Goal: Communication & Community: Ask a question

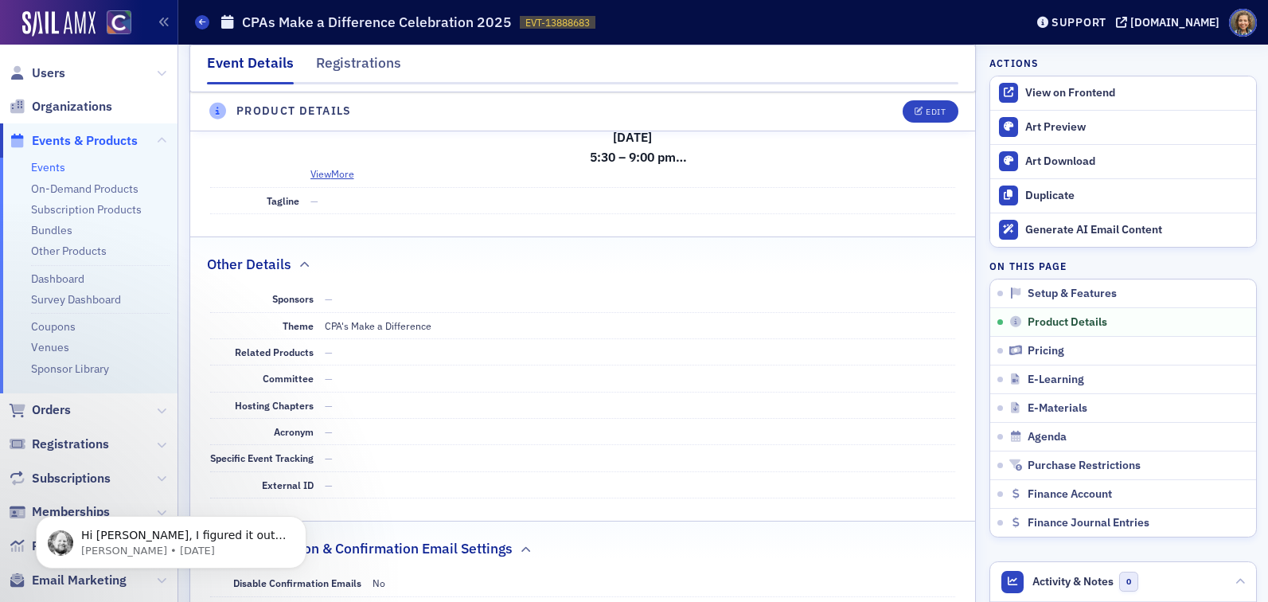
scroll to position [619, 0]
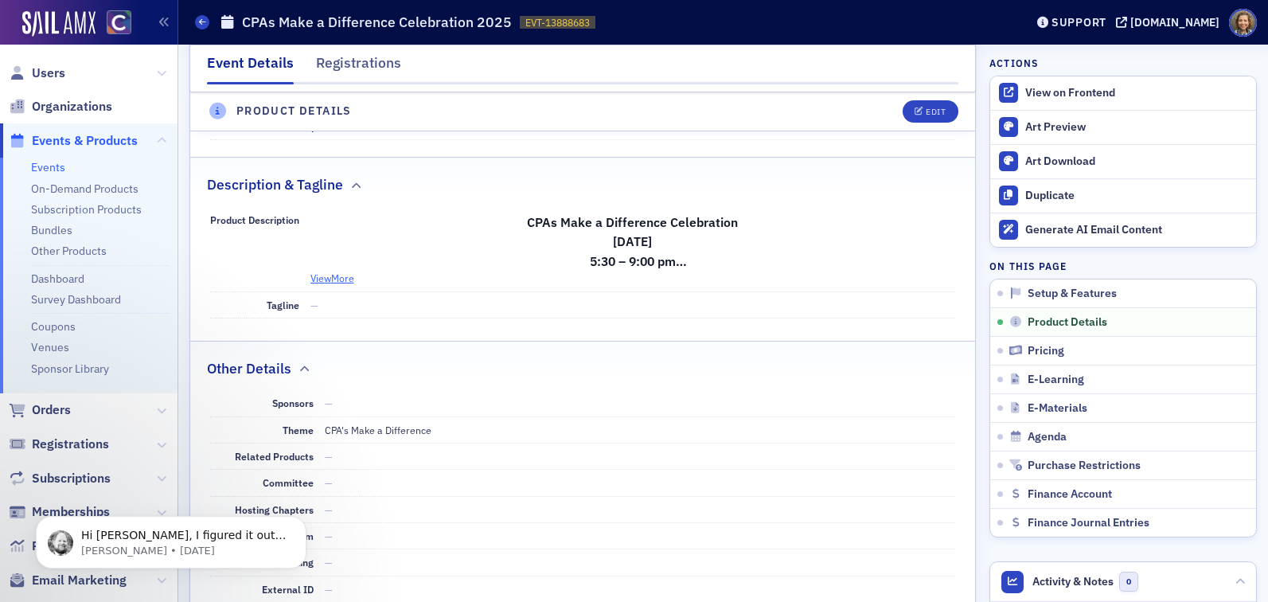
click at [337, 282] on button "View More" at bounding box center [332, 278] width 44 height 14
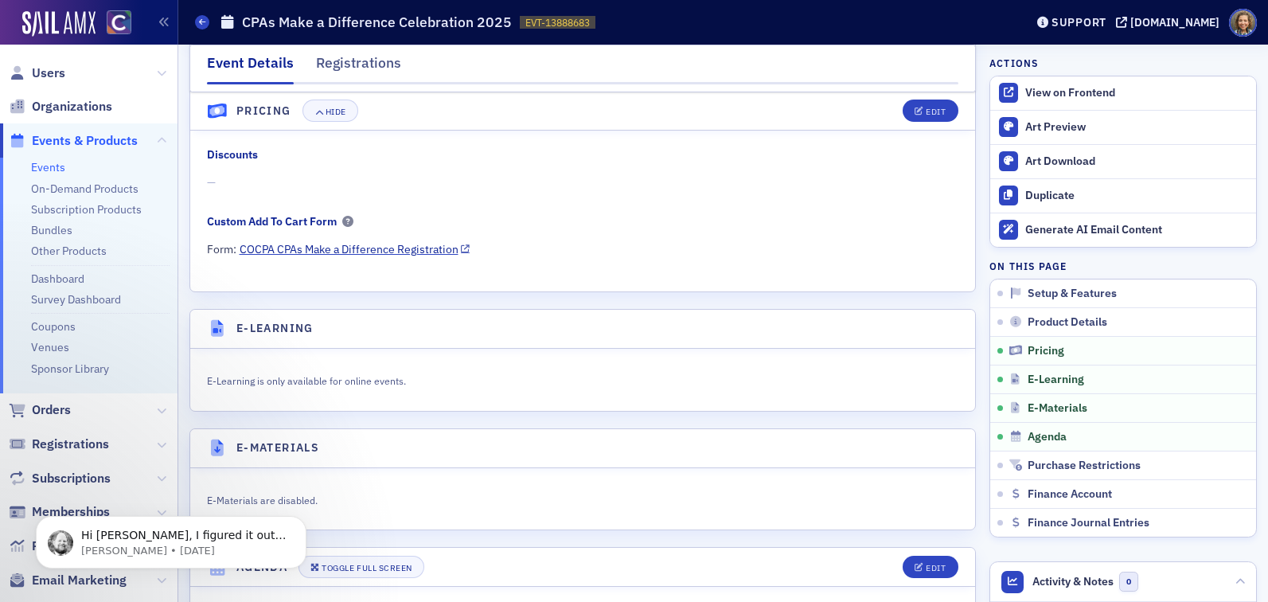
scroll to position [1708, 0]
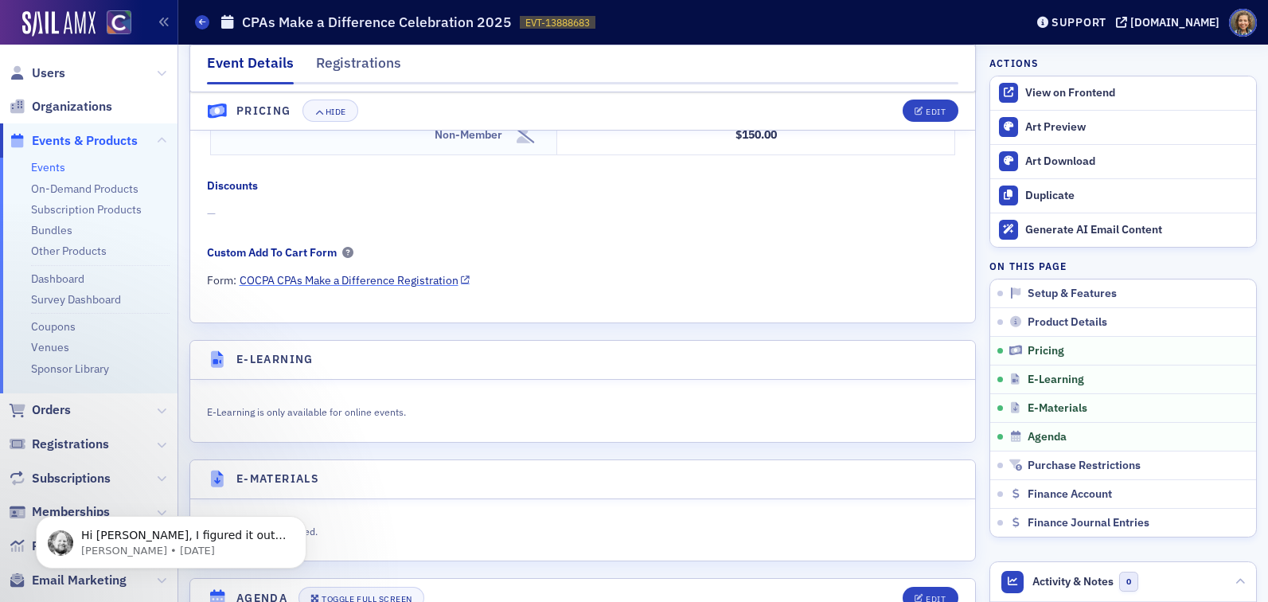
click at [388, 276] on link "COCPA CPAs Make a Difference Registration" at bounding box center [355, 280] width 231 height 17
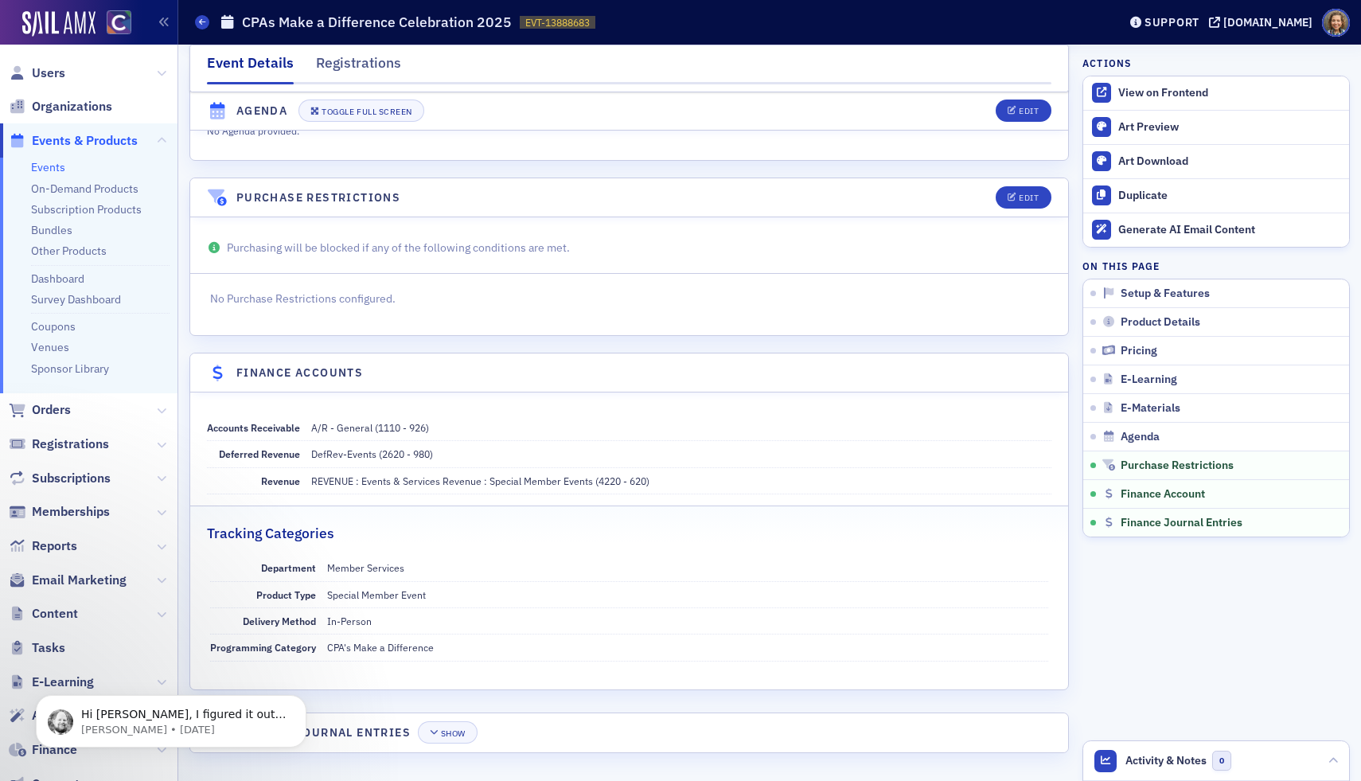
scroll to position [2213, 0]
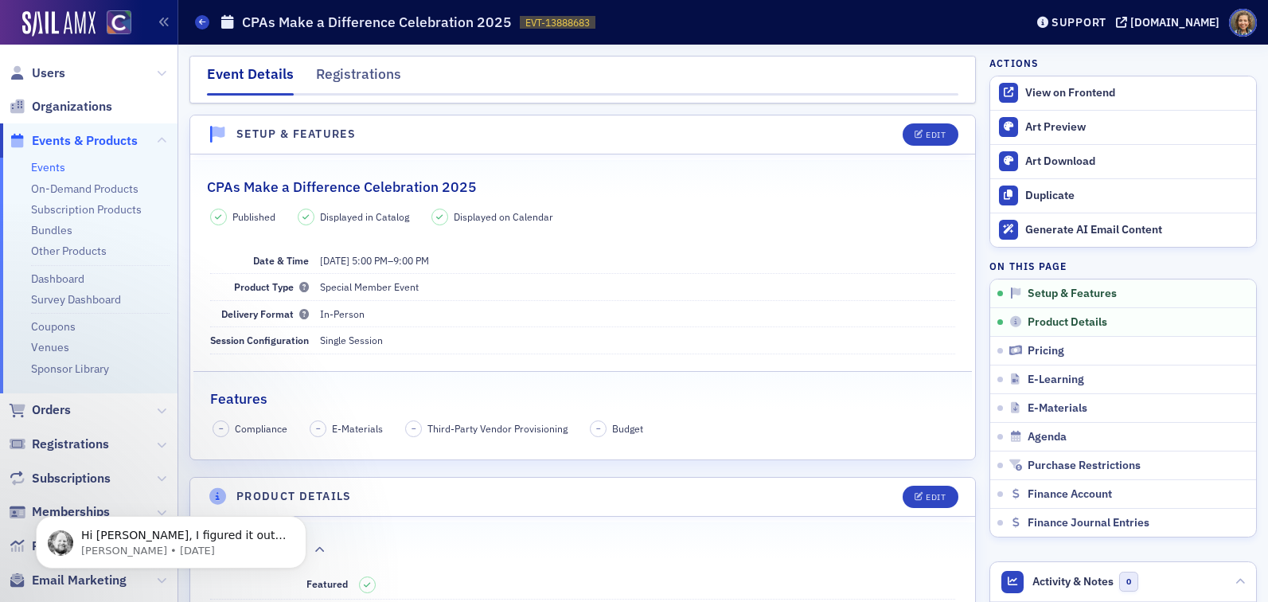
click at [1177, 29] on div "Support cocpa.org" at bounding box center [1149, 23] width 240 height 28
click at [1174, 17] on div "[DOMAIN_NAME]" at bounding box center [1174, 22] width 89 height 14
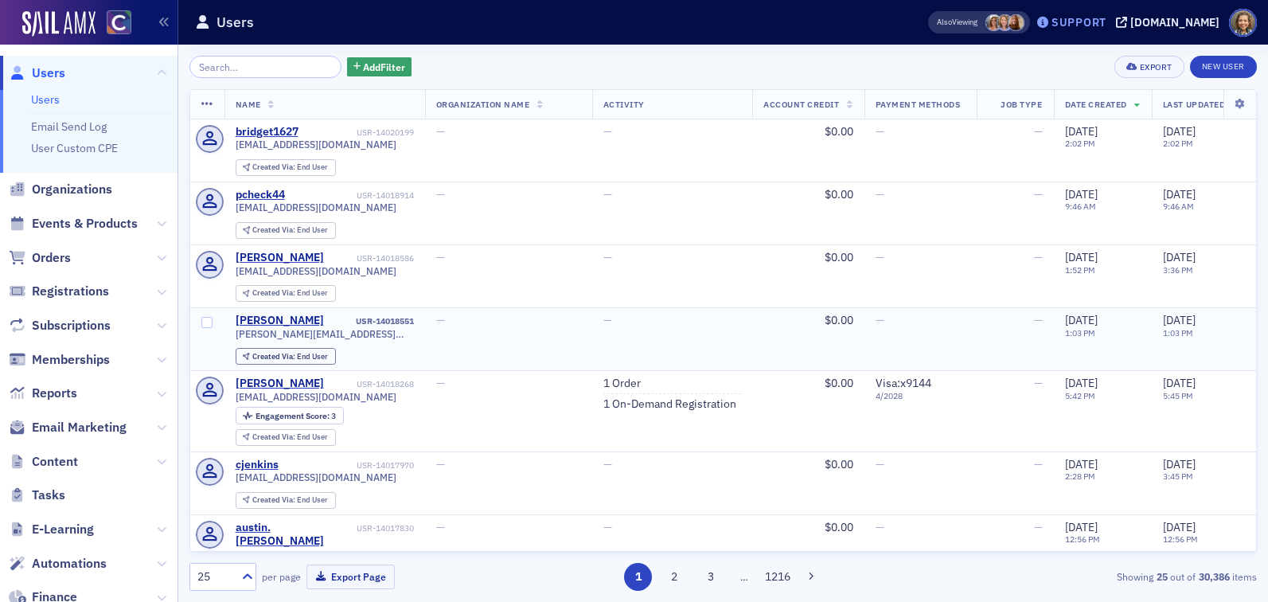
click at [1098, 18] on div "Support" at bounding box center [1079, 22] width 55 height 14
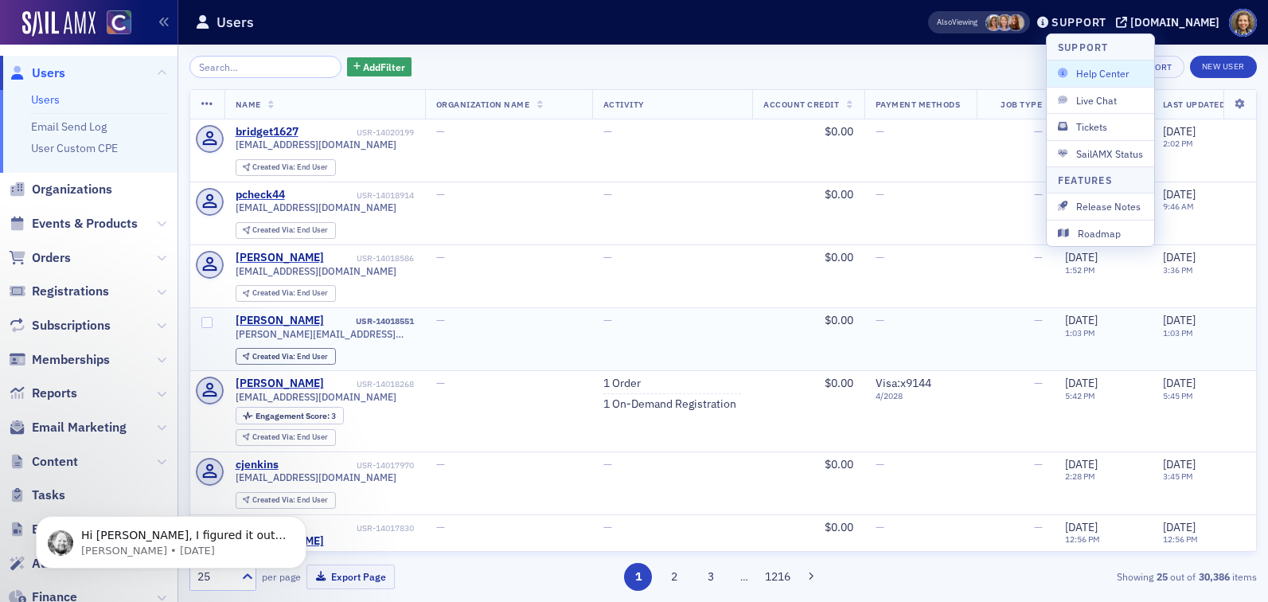
click at [1084, 74] on span "Help Center" at bounding box center [1100, 73] width 85 height 14
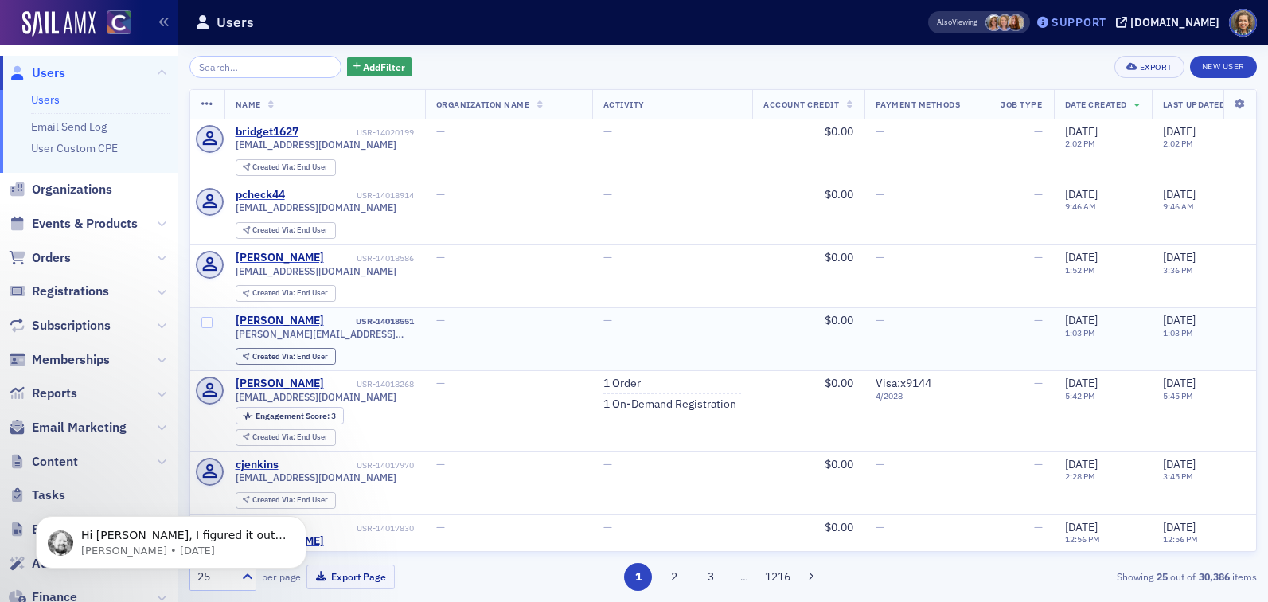
click at [1098, 22] on div "Support" at bounding box center [1079, 22] width 55 height 14
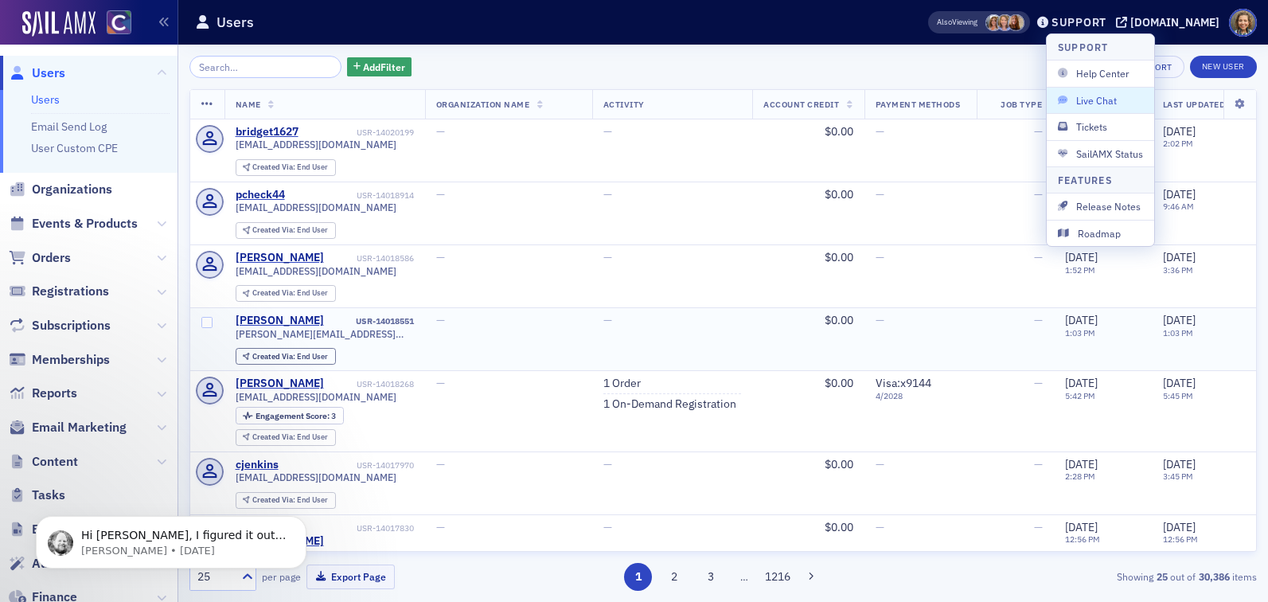
click at [1082, 103] on span "Live Chat" at bounding box center [1100, 100] width 85 height 14
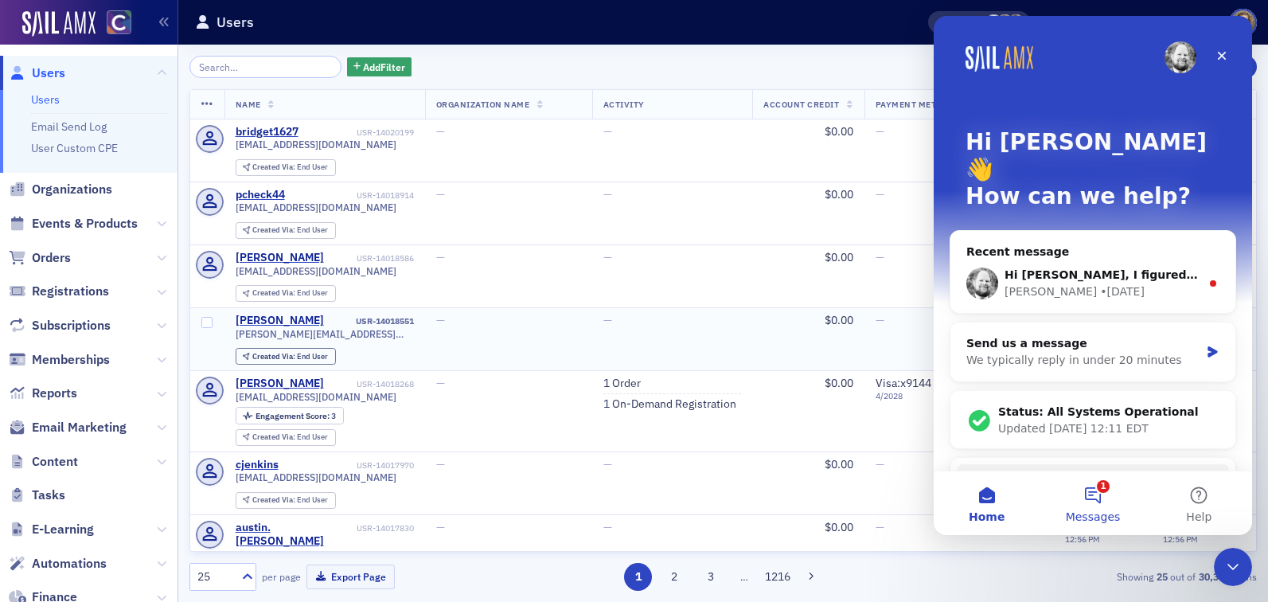
click at [1105, 507] on button "1 Messages" at bounding box center [1093, 503] width 106 height 64
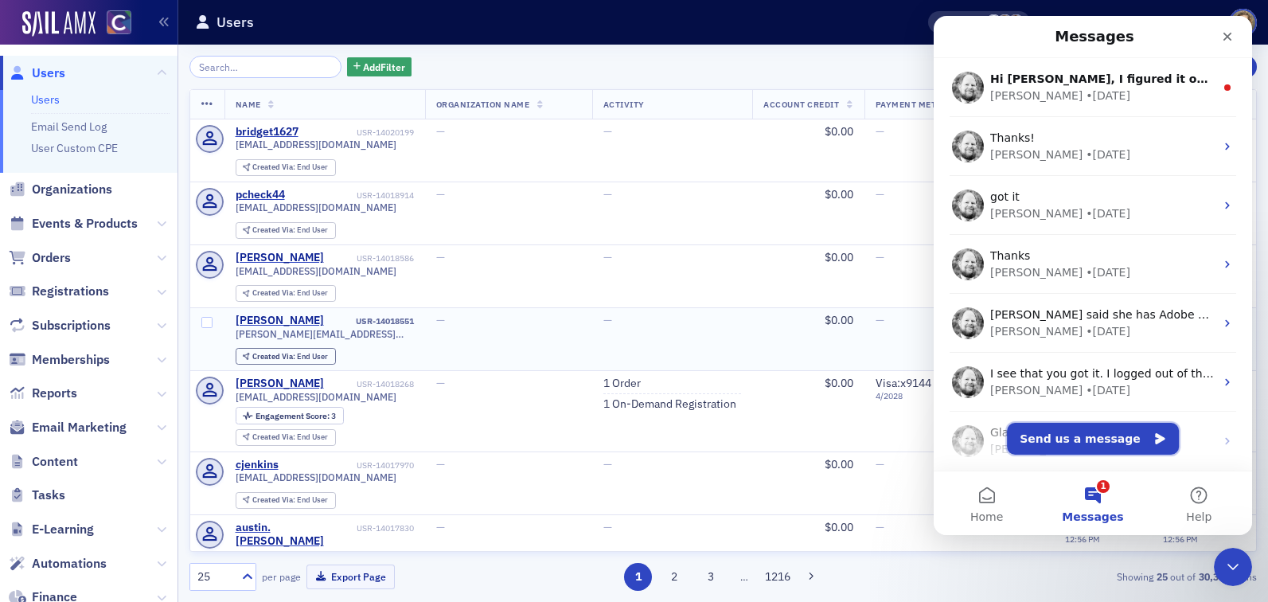
click at [1065, 439] on button "Send us a message" at bounding box center [1093, 439] width 172 height 32
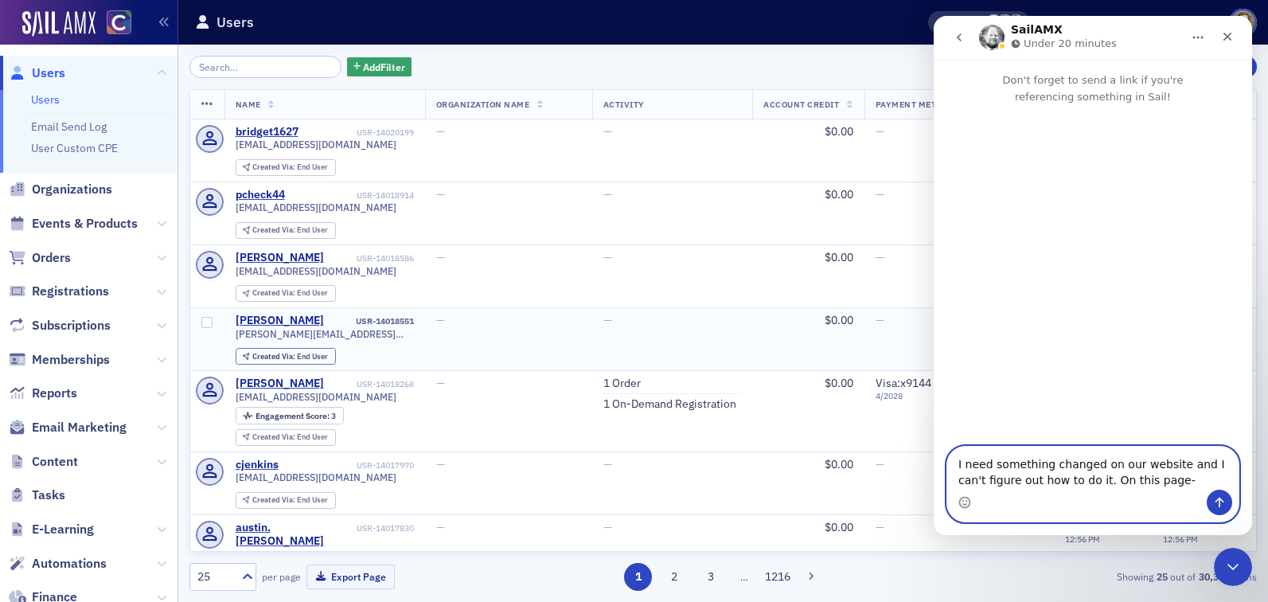
paste textarea "[URL][DOMAIN_NAME][US_STATE]"
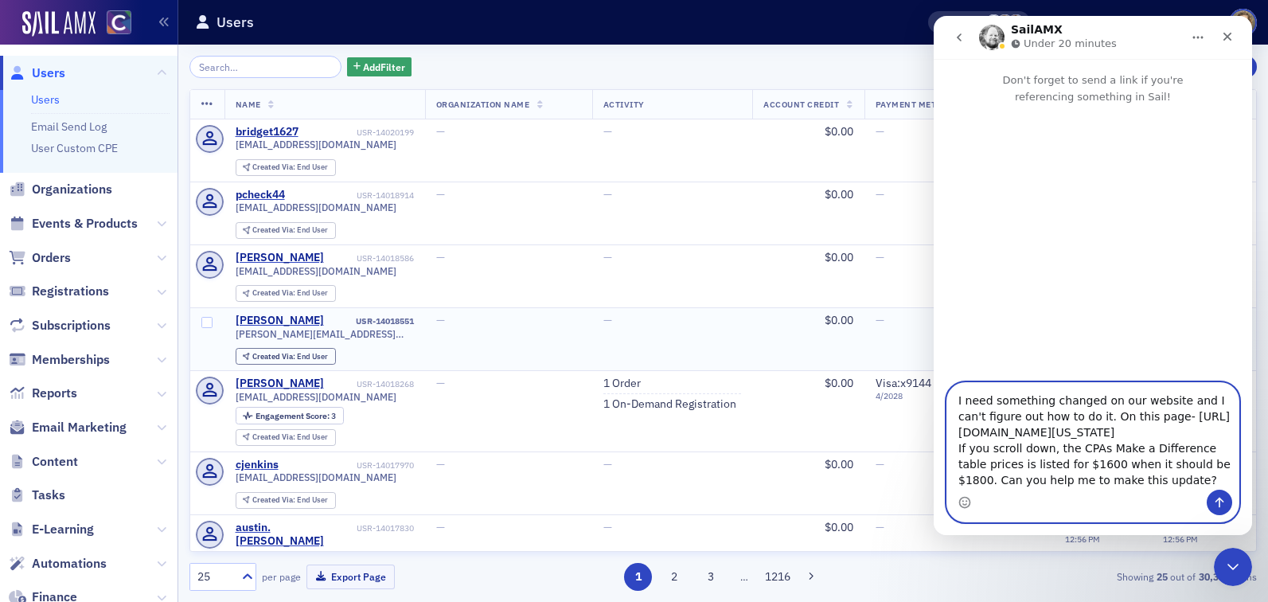
type textarea "I need something changed on our website and I can't figure out how to do it. On…"
click at [1220, 500] on icon "Send a message…" at bounding box center [1220, 503] width 9 height 10
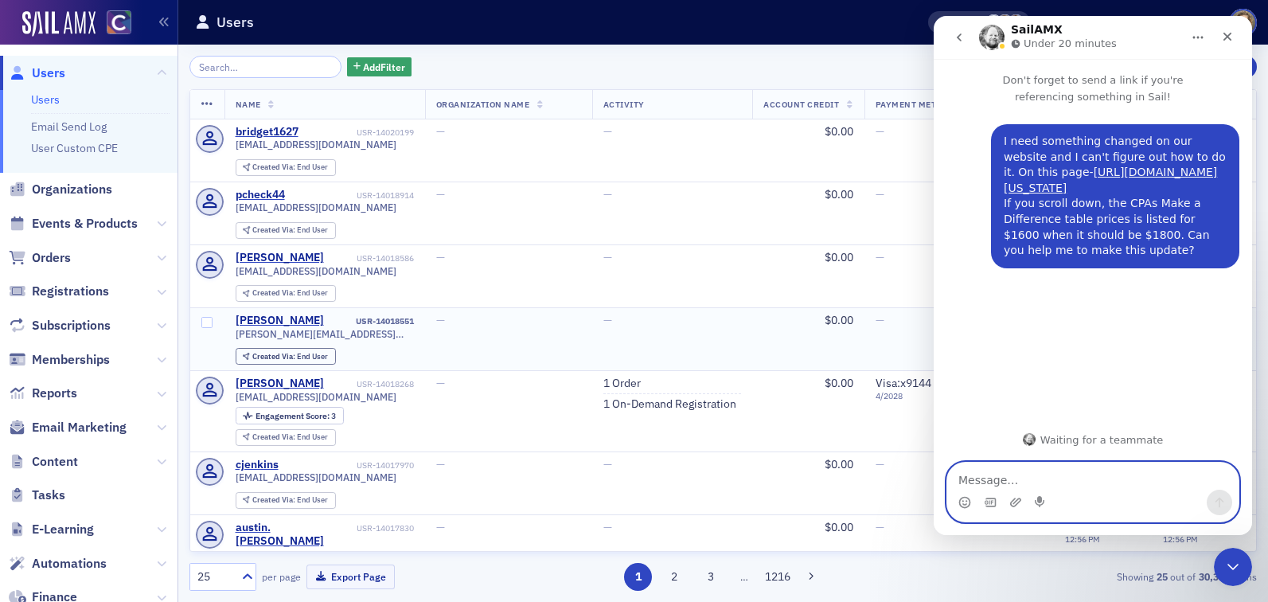
click at [1011, 505] on icon "Upload attachment" at bounding box center [1015, 502] width 11 height 9
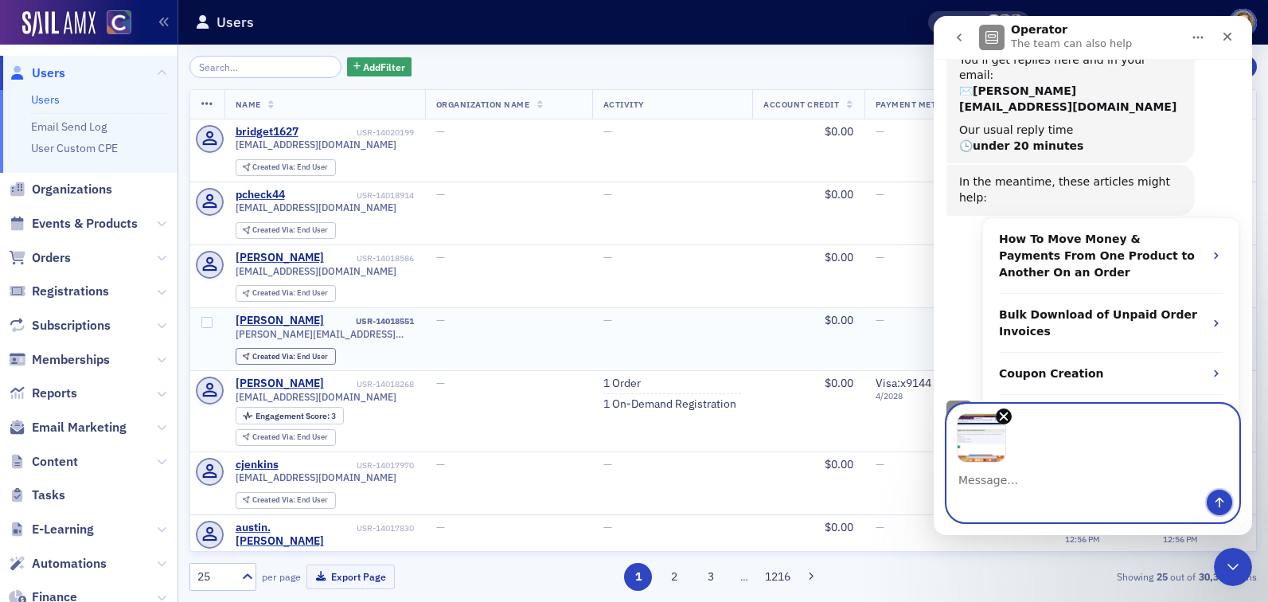
click at [1216, 498] on icon "Send a message…" at bounding box center [1219, 502] width 13 height 13
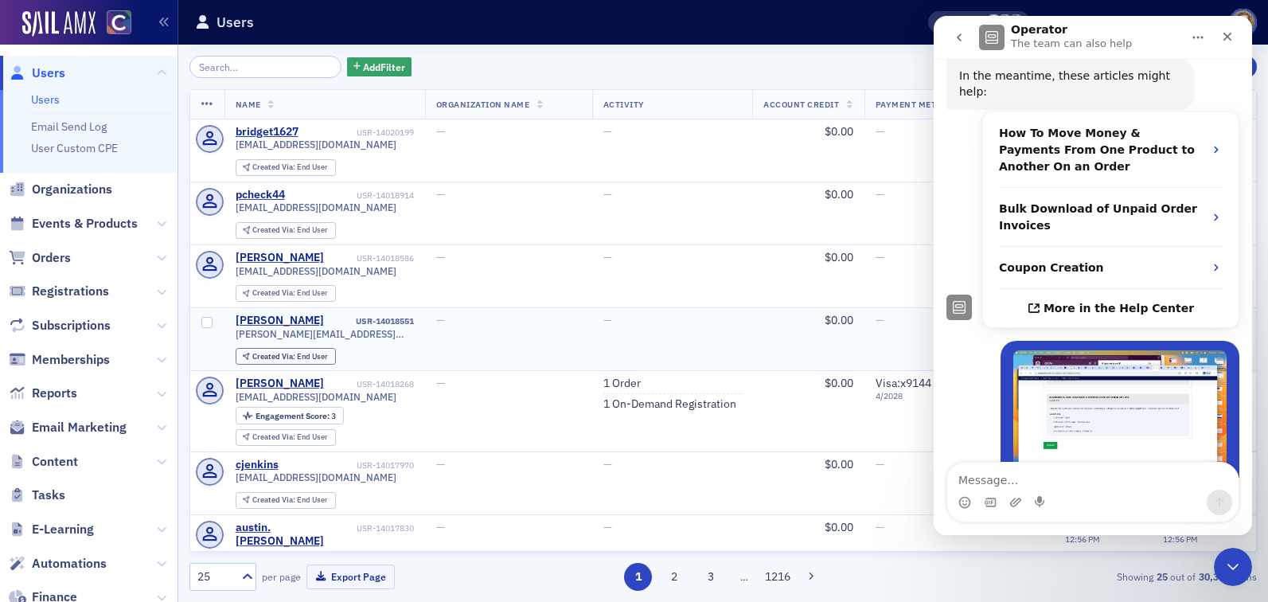
scroll to position [350, 0]
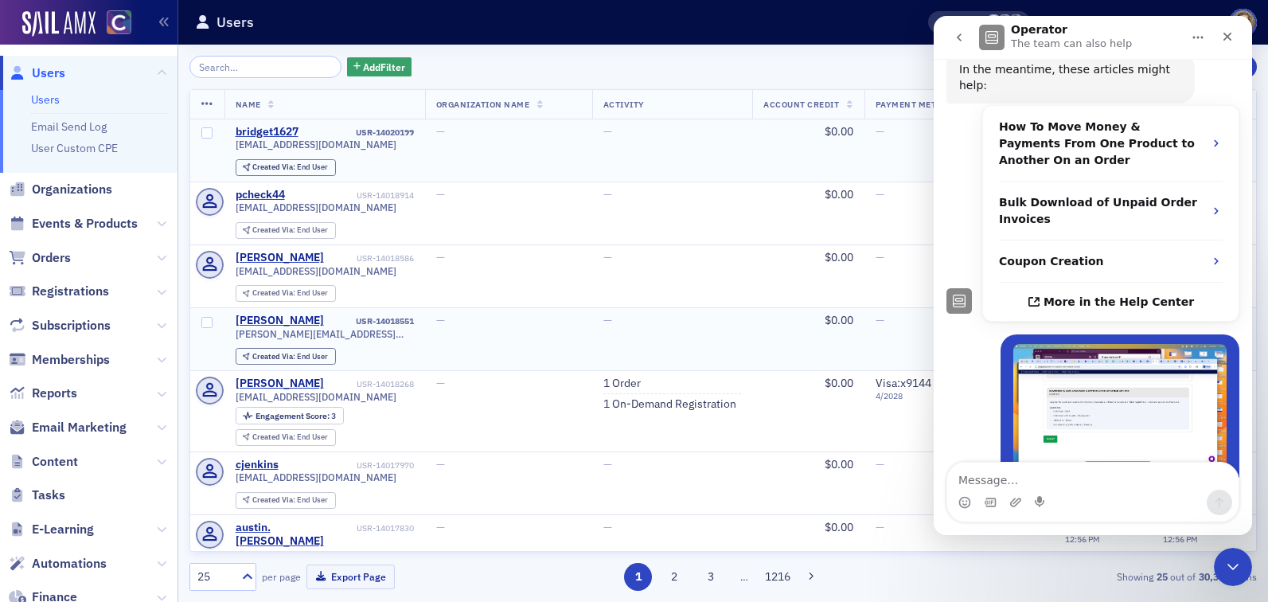
click at [670, 134] on div "—" at bounding box center [672, 132] width 139 height 14
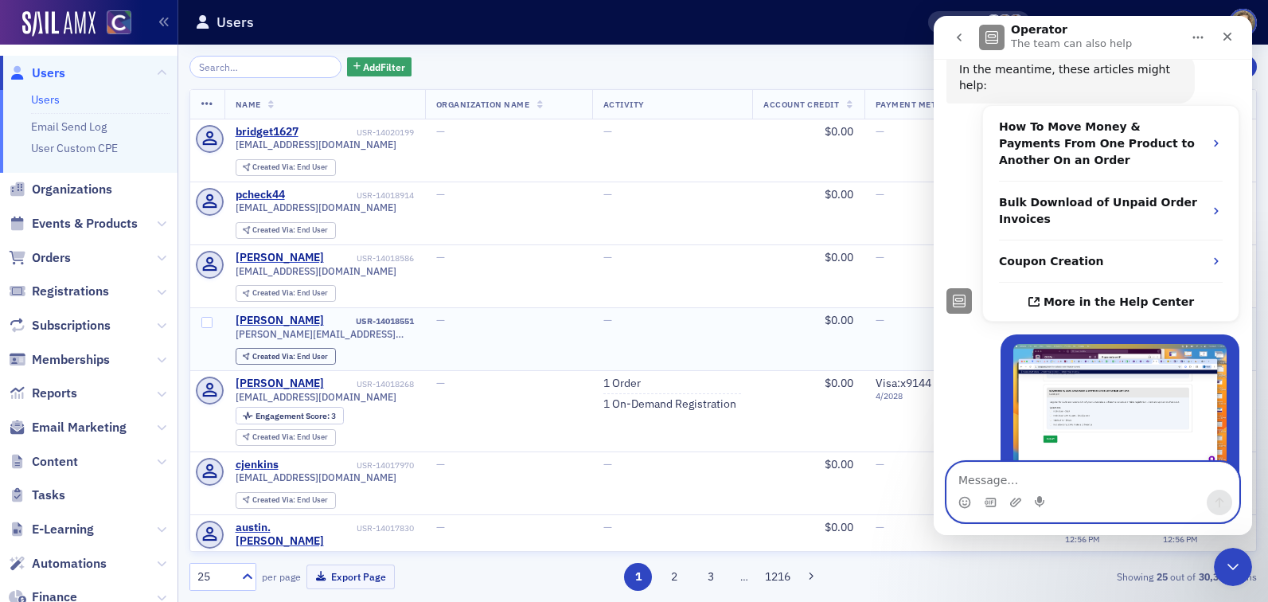
click at [1023, 479] on textarea "Message…" at bounding box center [1092, 476] width 291 height 27
paste textarea "[URL][DOMAIN_NAME]"
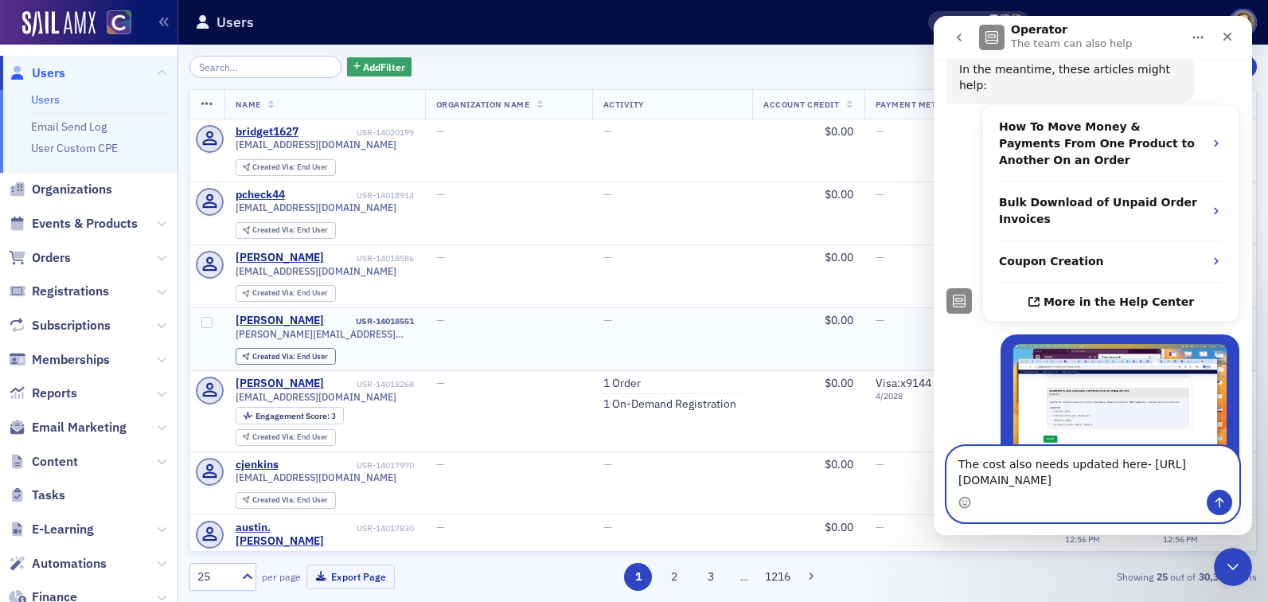
scroll to position [382, 0]
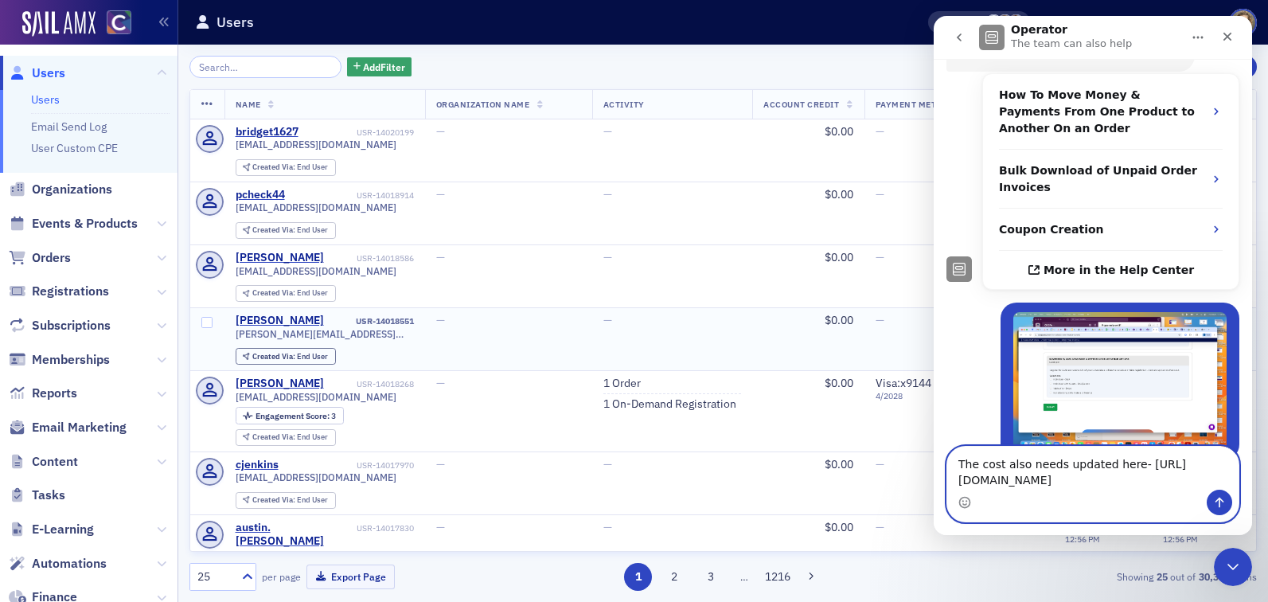
type textarea "The cost also needs updated here- https://cocpa.org/catalog/events/13888683-cpa…"
click at [1211, 502] on button "Send a message…" at bounding box center [1219, 502] width 25 height 25
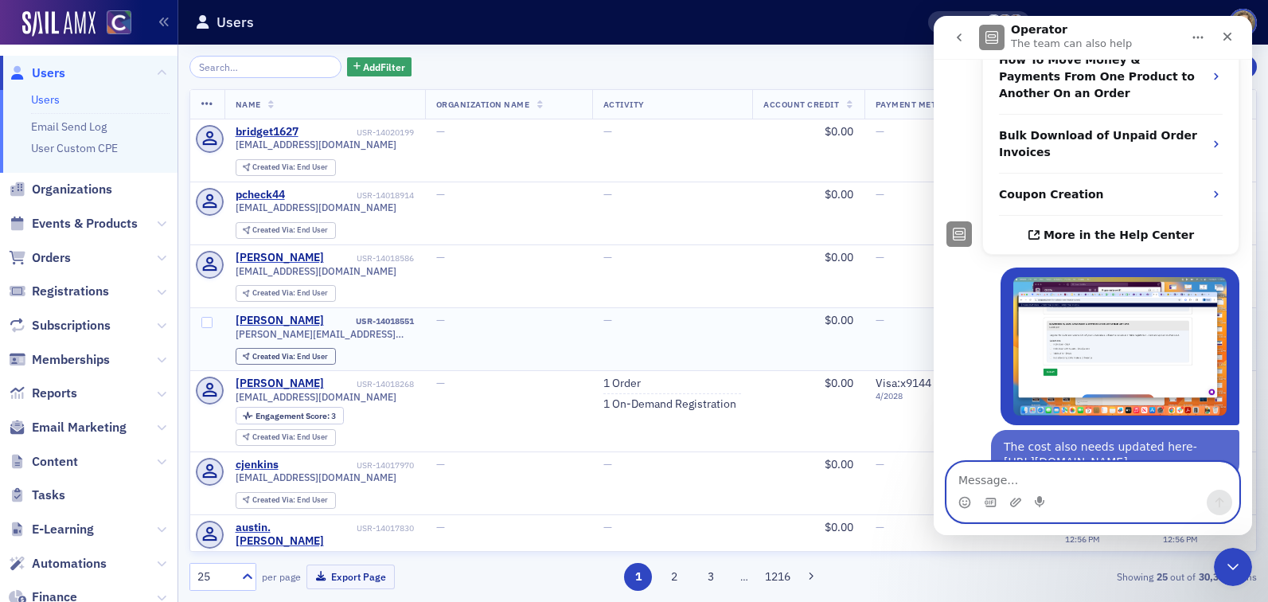
scroll to position [433, 0]
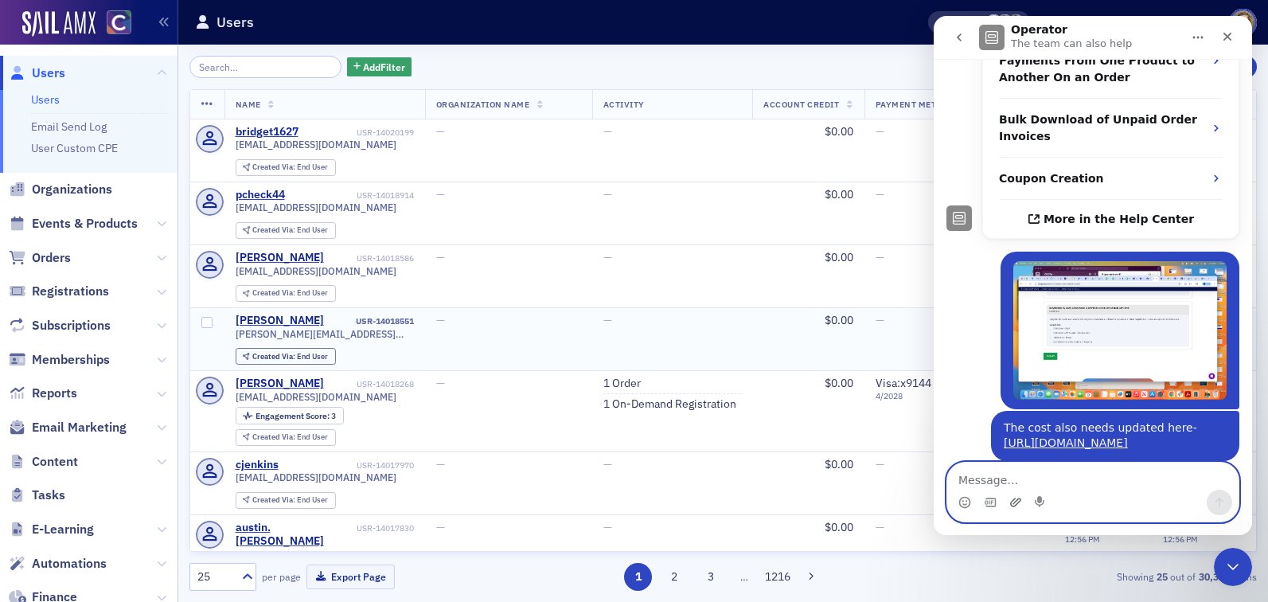
click at [1017, 505] on icon "Upload attachment" at bounding box center [1015, 502] width 13 height 13
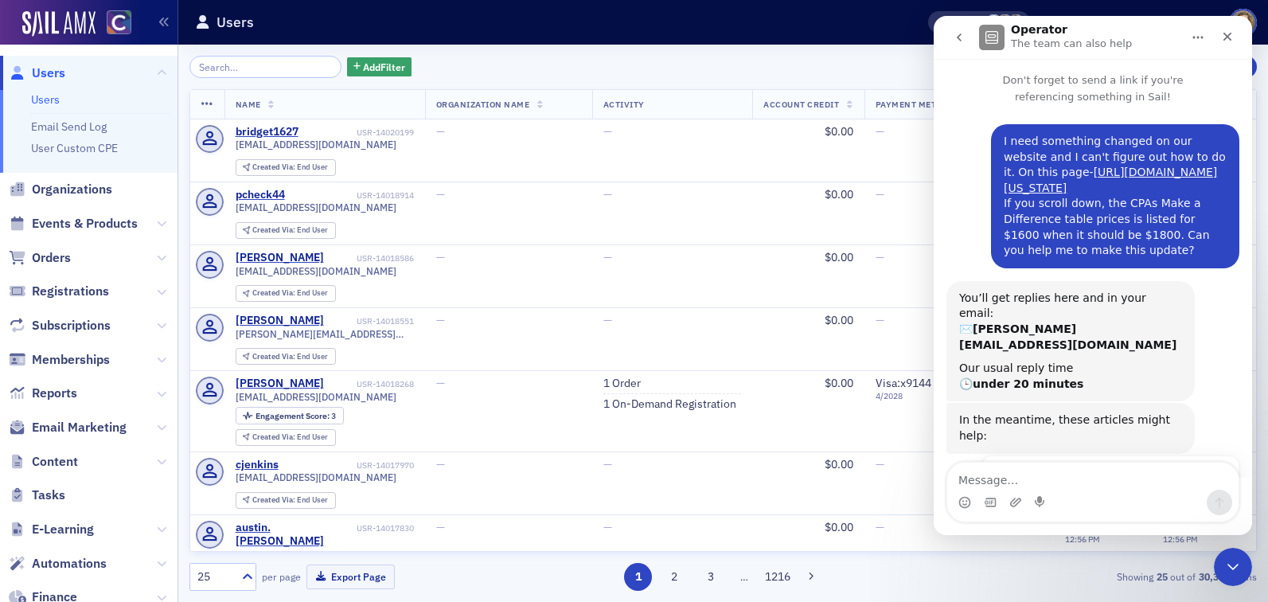
scroll to position [592, 0]
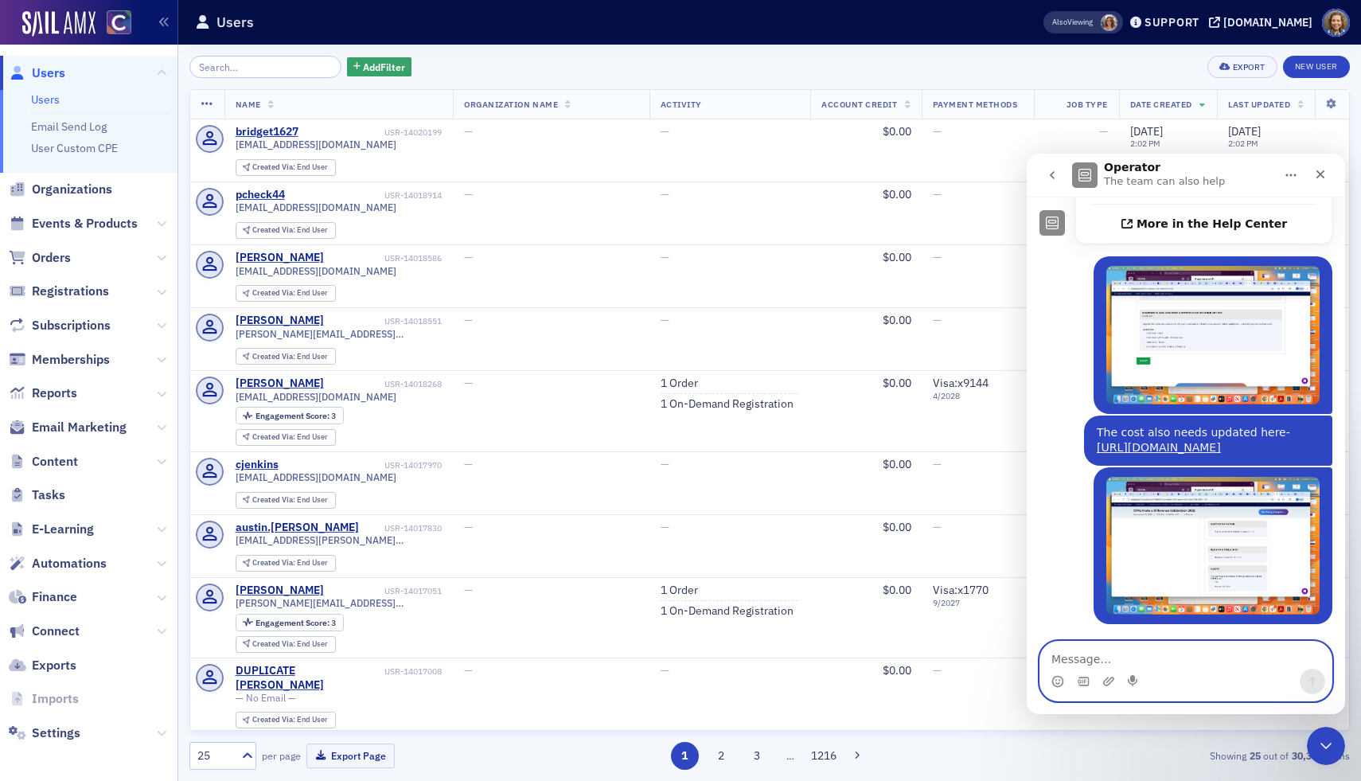
scroll to position [551, 0]
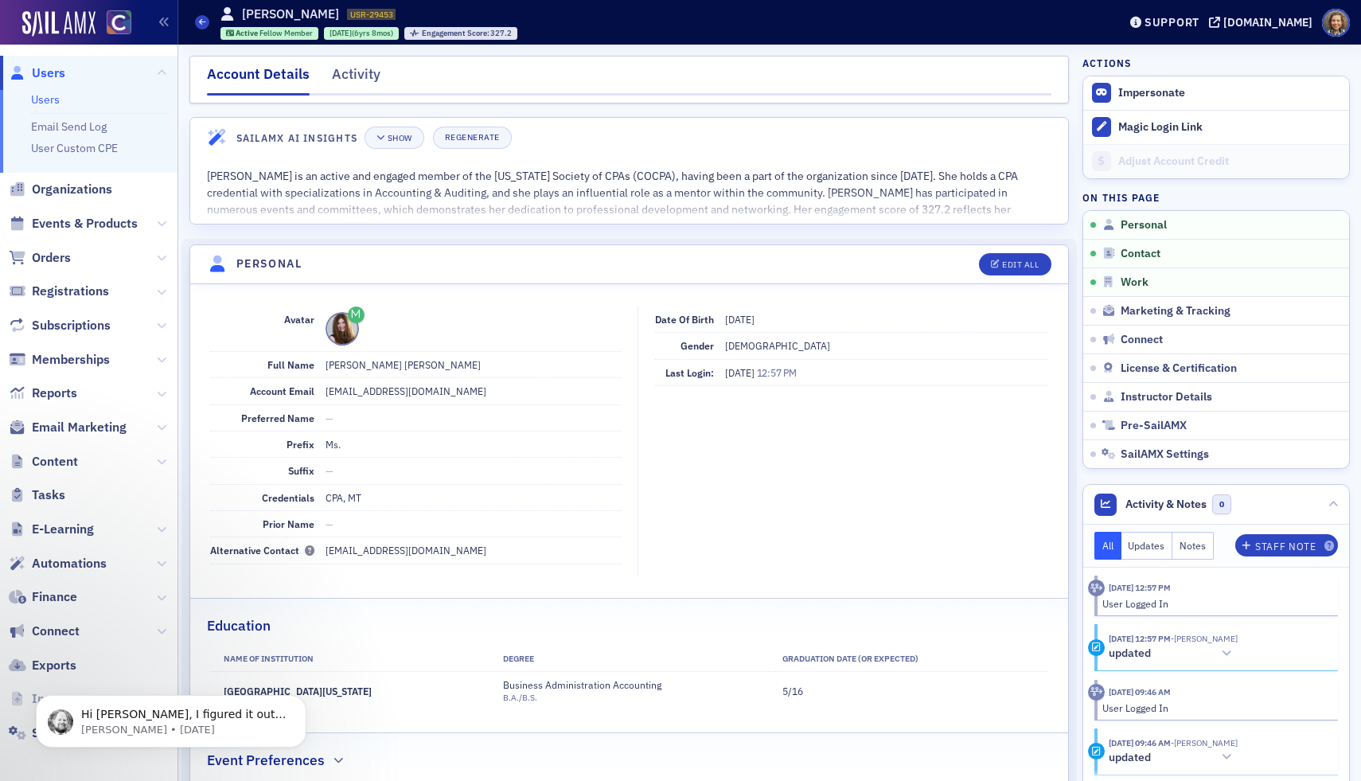
scroll to position [607, 0]
